Goal: Find specific page/section

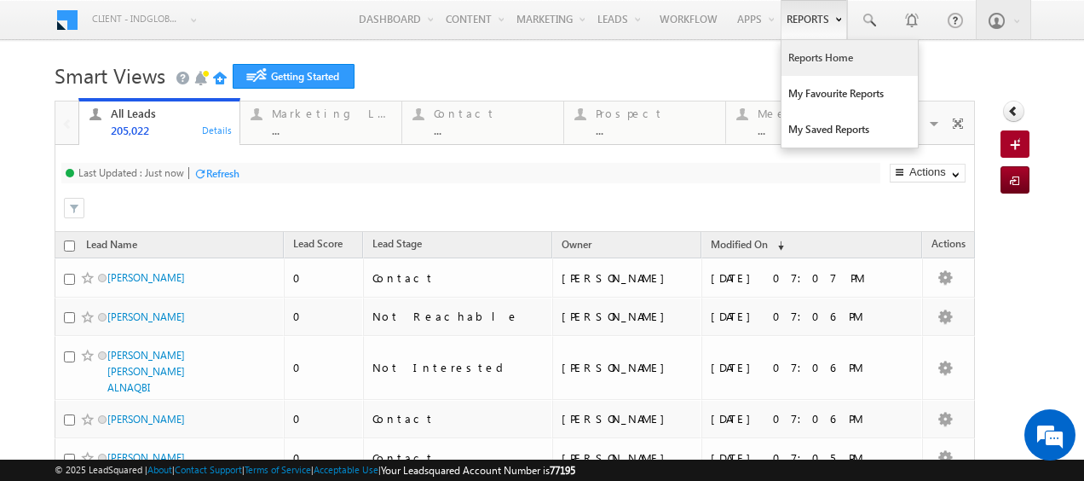
click at [821, 66] on link "Reports Home" at bounding box center [849, 58] width 136 height 36
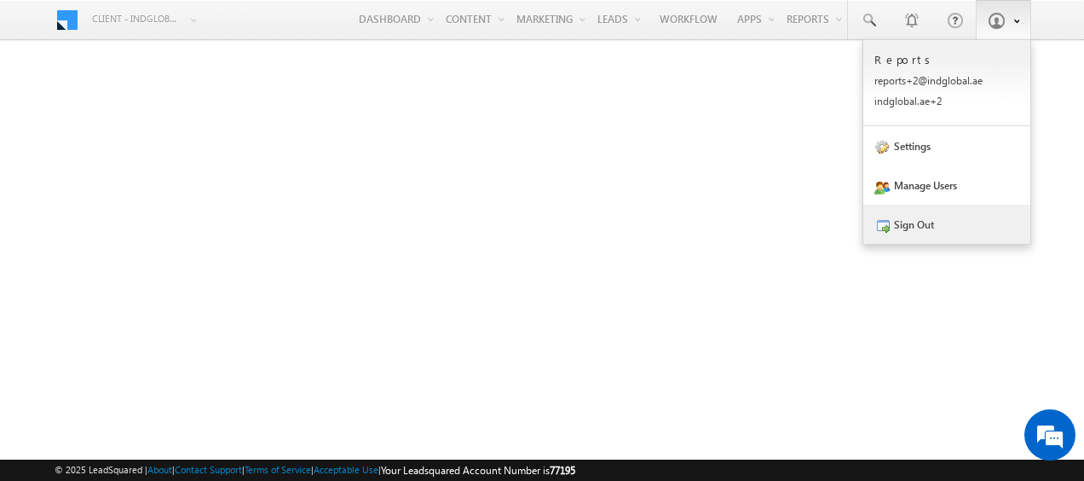
click at [928, 230] on link "Sign Out" at bounding box center [946, 223] width 167 height 39
